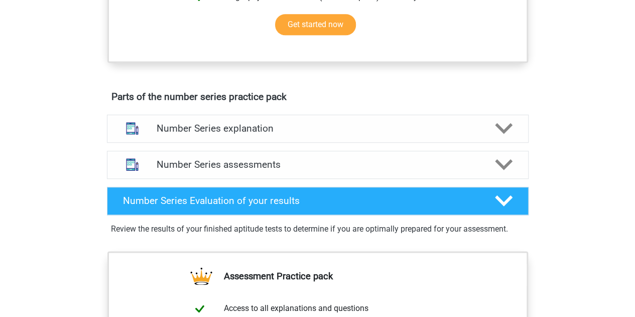
scroll to position [475, 0]
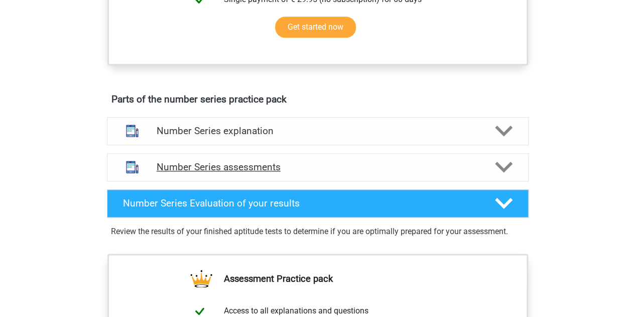
click at [509, 161] on icon at bounding box center [504, 167] width 18 height 18
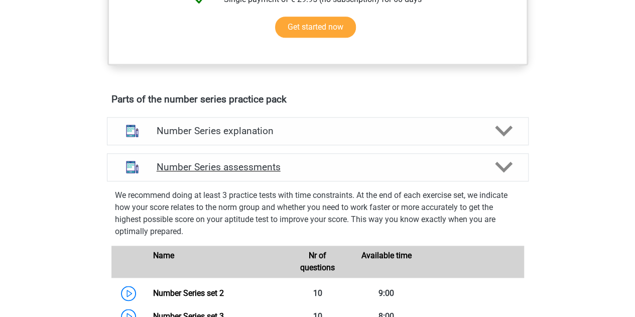
click at [244, 165] on h4 "Number Series assessments" at bounding box center [318, 167] width 322 height 12
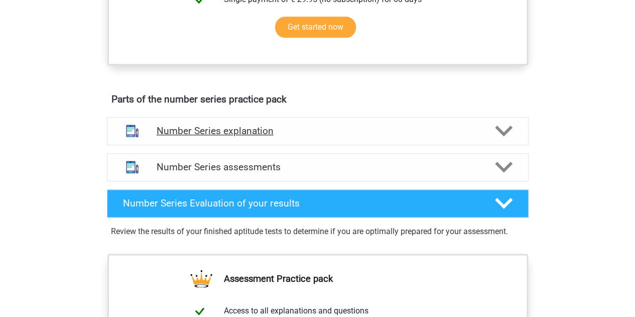
click at [270, 128] on h4 "Number Series explanation" at bounding box center [318, 131] width 322 height 12
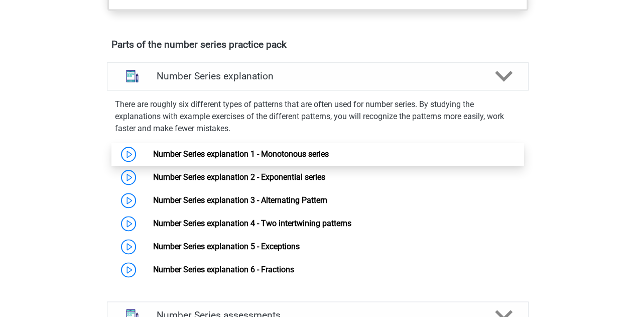
scroll to position [533, 0]
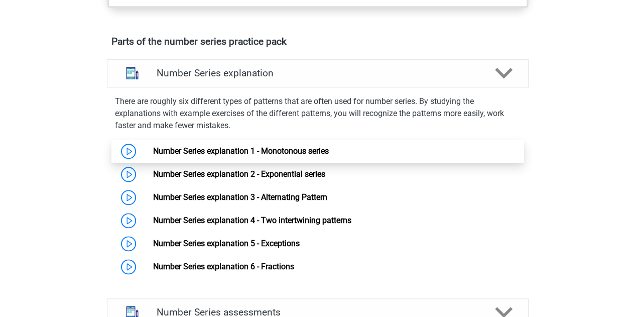
click at [281, 151] on link "Number Series explanation 1 - Monotonous series" at bounding box center [241, 151] width 176 height 10
